Goal: Use online tool/utility: Utilize a website feature to perform a specific function

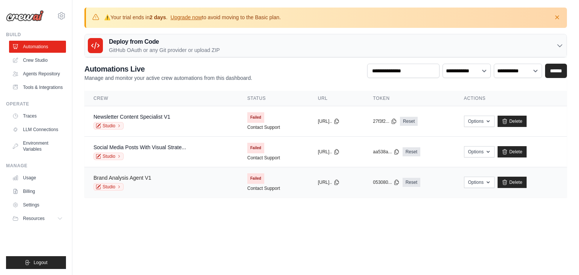
click at [141, 177] on link "Brand Analysis Agent V1" at bounding box center [122, 178] width 58 height 6
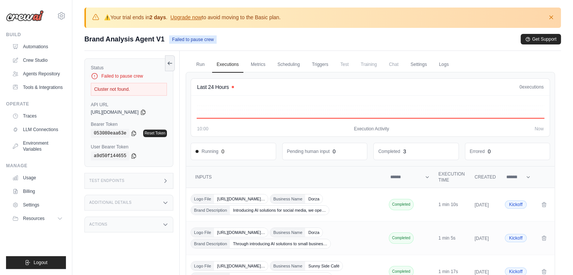
click at [149, 178] on div "Test Endpoints" at bounding box center [128, 181] width 89 height 16
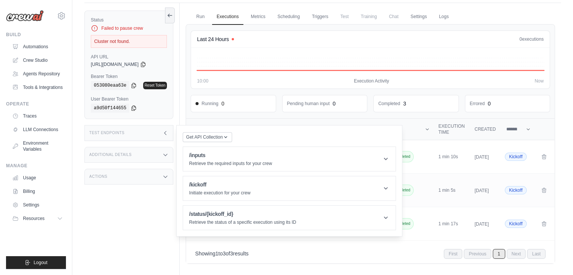
scroll to position [81, 0]
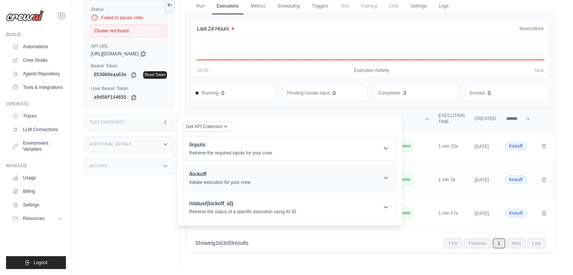
click at [238, 181] on p "Initiate execution for your crew" at bounding box center [219, 182] width 61 height 6
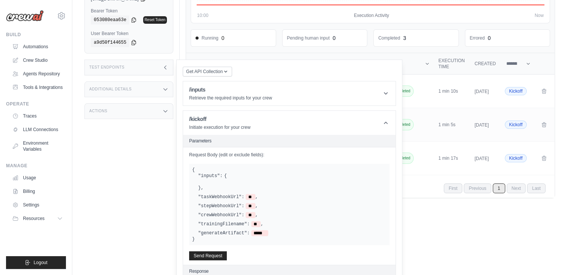
scroll to position [163, 0]
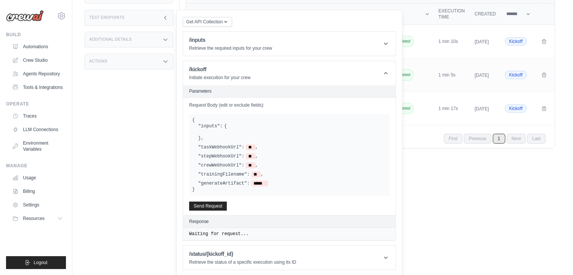
click at [227, 141] on div ""inputs": { } ," at bounding box center [292, 132] width 188 height 18
click at [237, 81] on p "Initiate execution for your crew" at bounding box center [219, 78] width 61 height 6
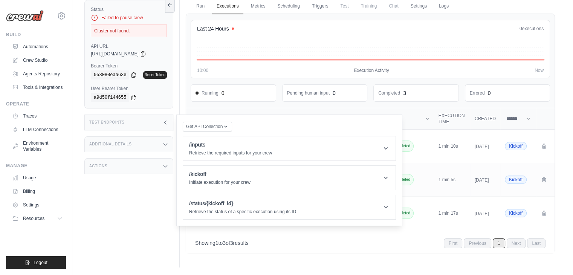
click at [127, 147] on div "Additional Details" at bounding box center [128, 144] width 89 height 16
click at [155, 213] on div "Actions" at bounding box center [128, 211] width 89 height 16
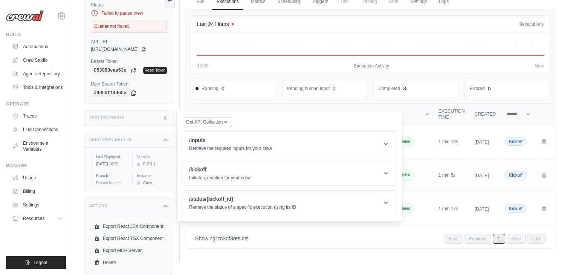
click at [149, 121] on div "Test Endpoints" at bounding box center [128, 118] width 89 height 16
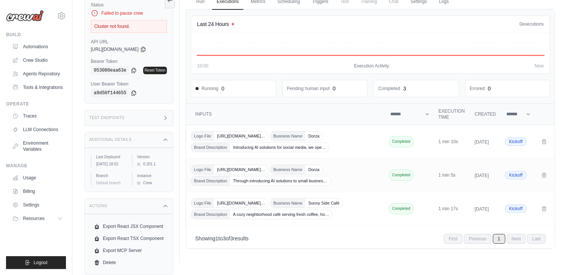
click at [149, 121] on div "Test Endpoints" at bounding box center [128, 118] width 89 height 16
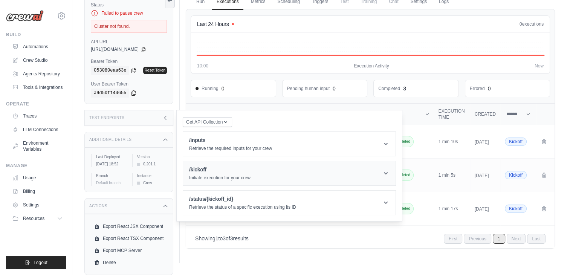
click at [243, 180] on p "Initiate execution for your crew" at bounding box center [219, 178] width 61 height 6
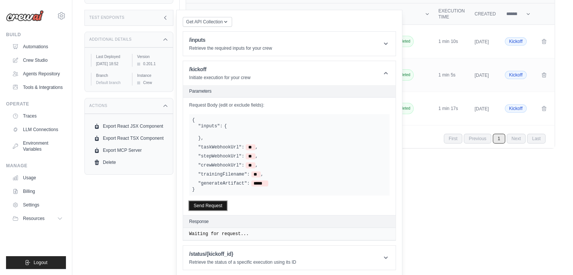
click at [215, 210] on button "Send Request" at bounding box center [208, 205] width 38 height 9
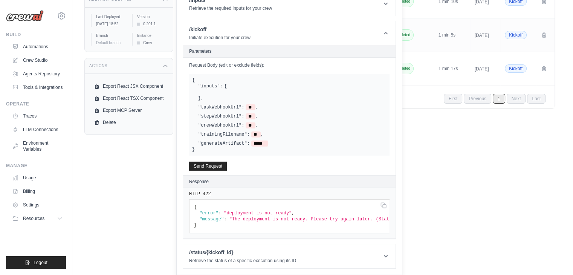
scroll to position [0, 0]
